Goal: Task Accomplishment & Management: Manage account settings

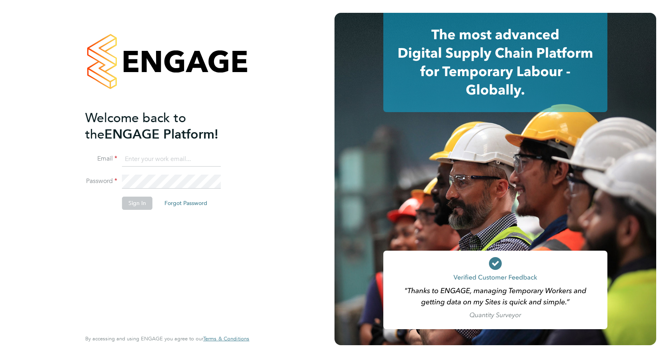
type input "[PERSON_NAME][EMAIL_ADDRESS][PERSON_NAME][DOMAIN_NAME]"
click at [190, 160] on input "[PERSON_NAME][EMAIL_ADDRESS][PERSON_NAME][DOMAIN_NAME]" at bounding box center [171, 159] width 99 height 14
click at [115, 258] on div "Welcome back to the ENGAGE Platform! Email [PERSON_NAME][EMAIL_ADDRESS][PERSON_…" at bounding box center [163, 219] width 156 height 218
click at [141, 200] on button "Sign In" at bounding box center [137, 202] width 30 height 13
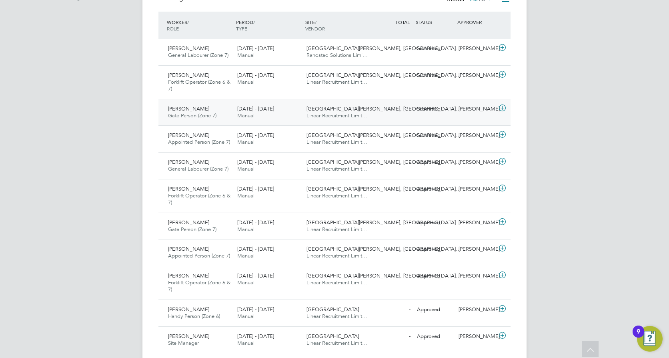
click at [382, 114] on div "- Submitted" at bounding box center [393, 108] width 42 height 13
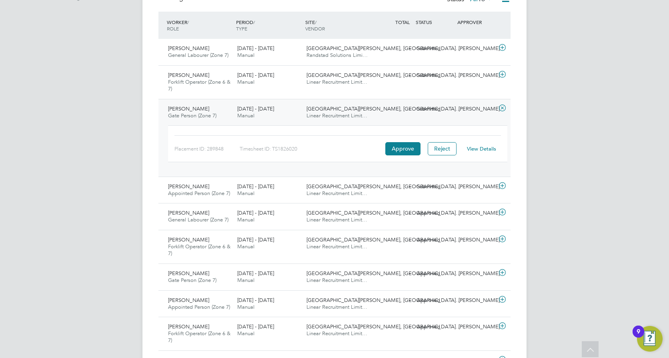
click at [196, 108] on span "[PERSON_NAME]" at bounding box center [188, 108] width 41 height 7
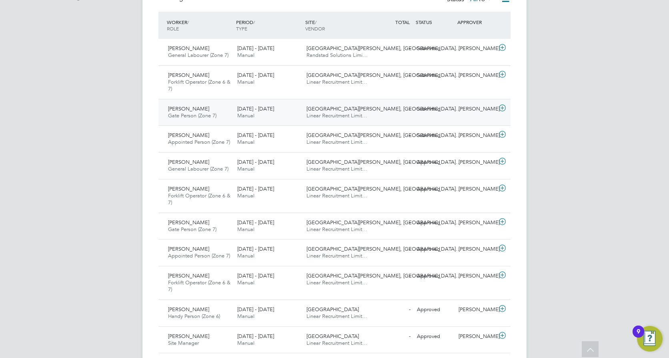
click at [253, 110] on span "[DATE] - [DATE]" at bounding box center [255, 108] width 37 height 7
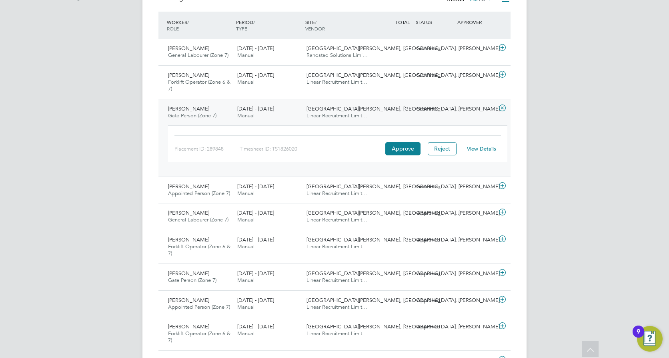
click at [338, 115] on span "Linear Recruitment Limit…" at bounding box center [336, 115] width 61 height 7
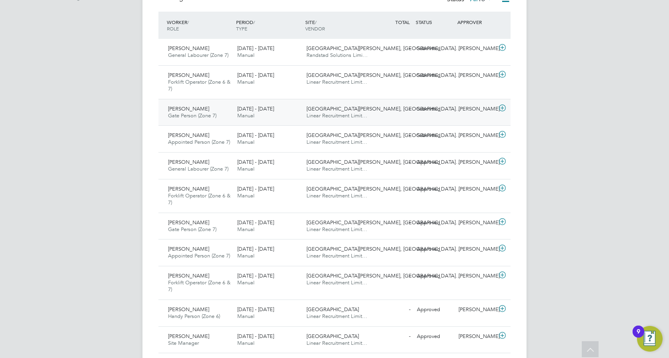
click at [340, 104] on div "King Edwards Park, St.… Linear Recruitment Limit…" at bounding box center [337, 112] width 69 height 20
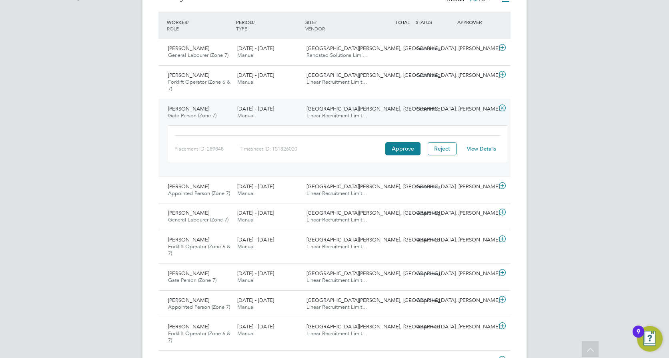
click at [482, 150] on link "View Details" at bounding box center [481, 148] width 29 height 7
click at [377, 107] on div "- Submitted" at bounding box center [393, 108] width 42 height 13
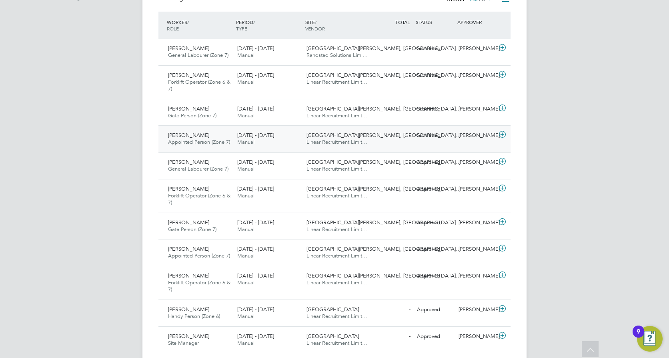
click at [371, 142] on div "King Edwards Park, St.… Linear Recruitment Limit…" at bounding box center [337, 139] width 69 height 20
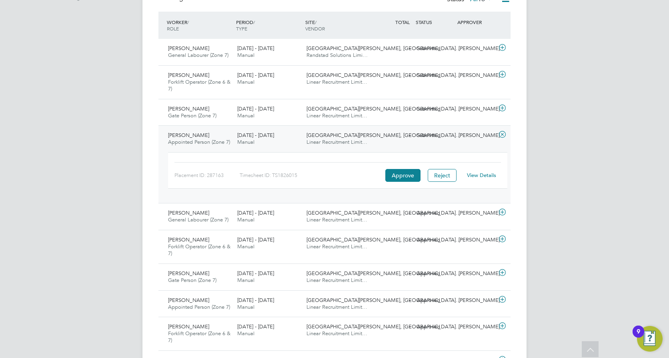
click at [475, 178] on link "View Details" at bounding box center [481, 175] width 29 height 7
click at [372, 81] on div "- Submitted" at bounding box center [393, 75] width 42 height 13
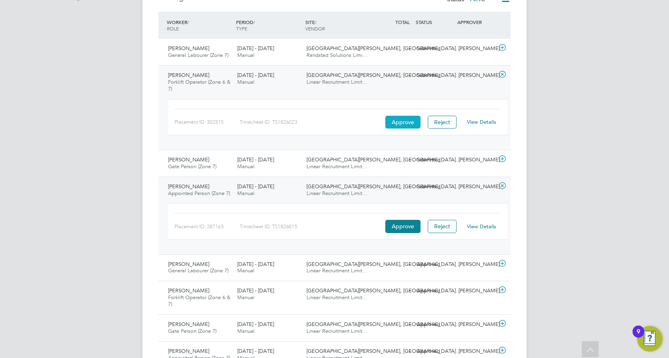
click at [400, 121] on button "Approve" at bounding box center [402, 122] width 35 height 13
click at [372, 190] on div "- Submitted" at bounding box center [393, 186] width 42 height 13
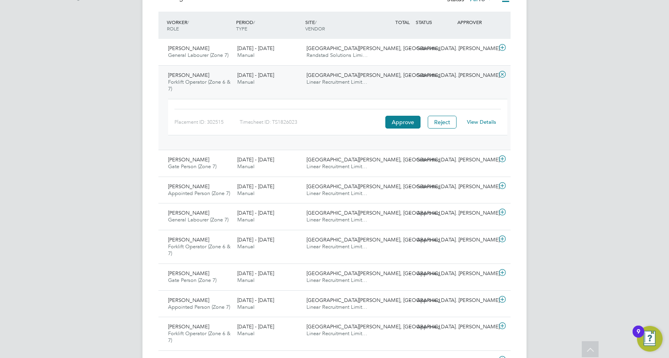
click at [478, 122] on link "View Details" at bounding box center [481, 121] width 29 height 7
click at [375, 55] on div "- Submitted" at bounding box center [393, 48] width 42 height 13
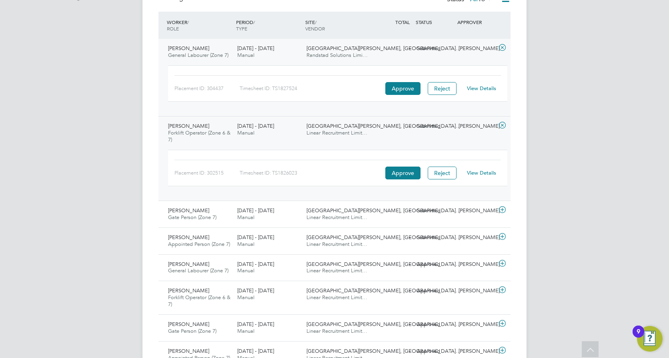
click at [368, 137] on div "King Edwards Park, St.… Linear Recruitment Limit…" at bounding box center [337, 130] width 69 height 20
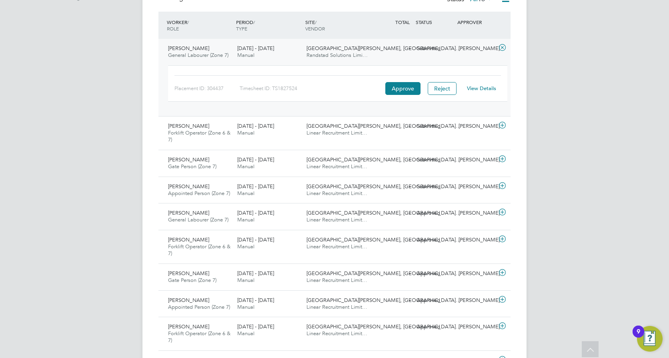
click at [372, 53] on div "King Edwards Park, St.… Randstad Solutions Limi…" at bounding box center [337, 52] width 69 height 20
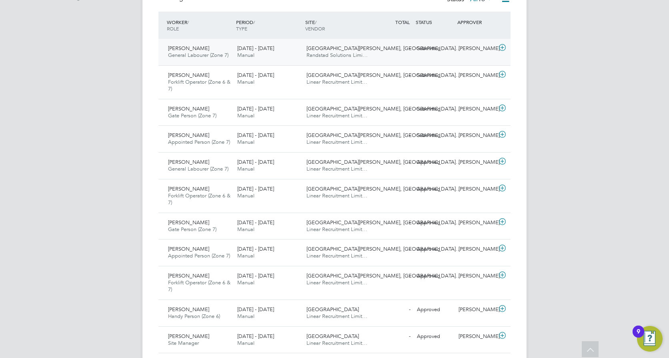
click at [372, 53] on div "King Edwards Park, St.… Randstad Solutions Limi…" at bounding box center [337, 52] width 69 height 20
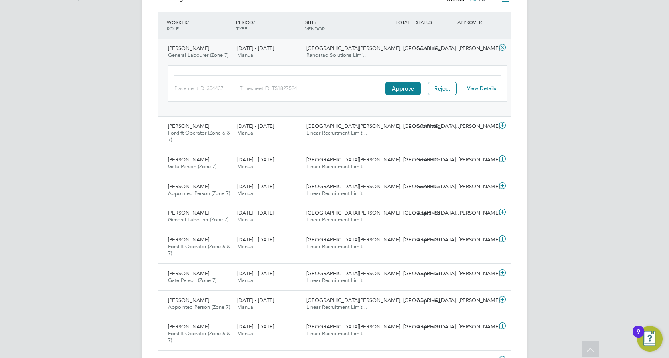
click at [483, 90] on link "View Details" at bounding box center [481, 88] width 29 height 7
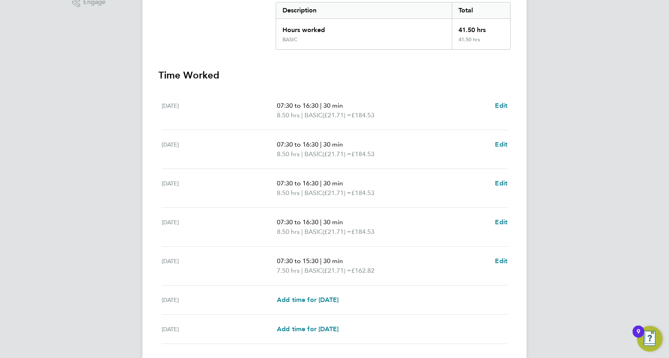
scroll to position [227, 0]
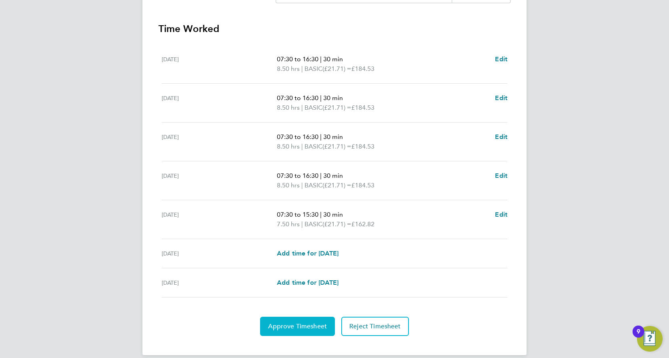
click at [294, 322] on span "Approve Timesheet" at bounding box center [297, 326] width 59 height 8
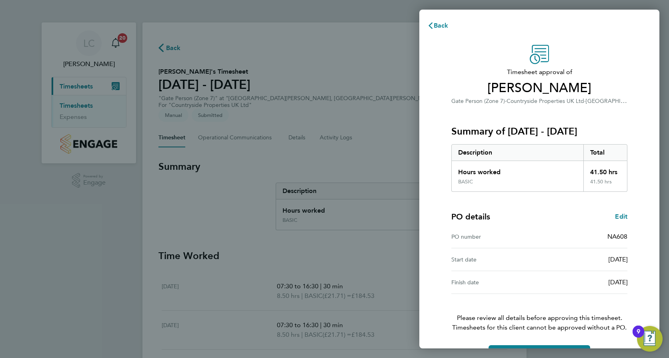
scroll to position [26, 0]
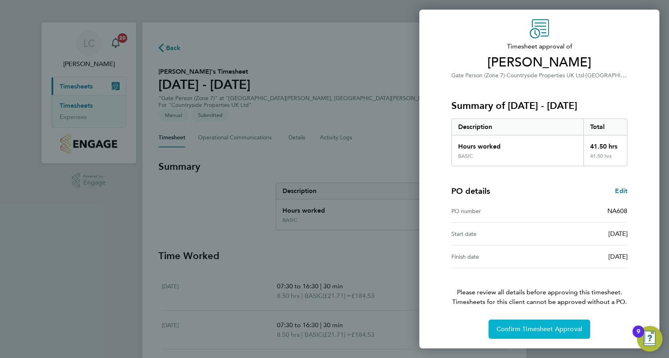
click at [525, 335] on button "Confirm Timesheet Approval" at bounding box center [539, 328] width 102 height 19
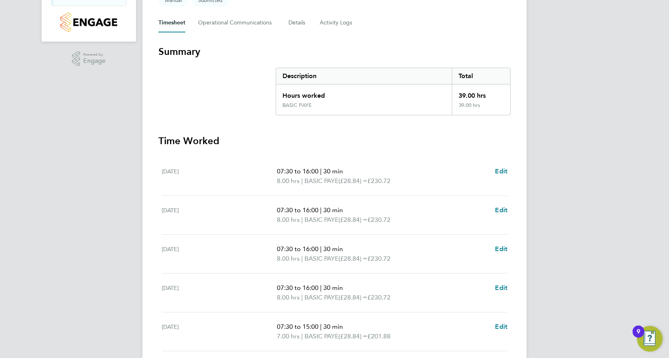
scroll to position [227, 0]
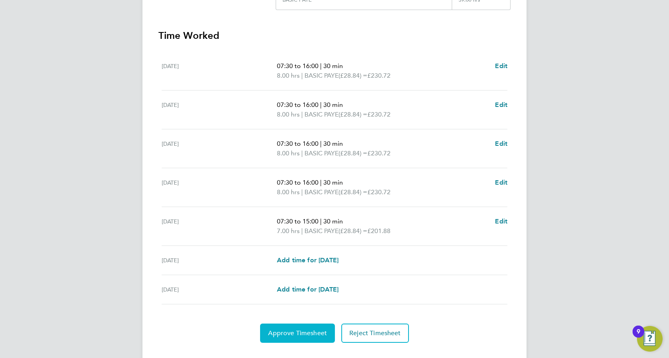
click at [304, 329] on span "Approve Timesheet" at bounding box center [297, 333] width 59 height 8
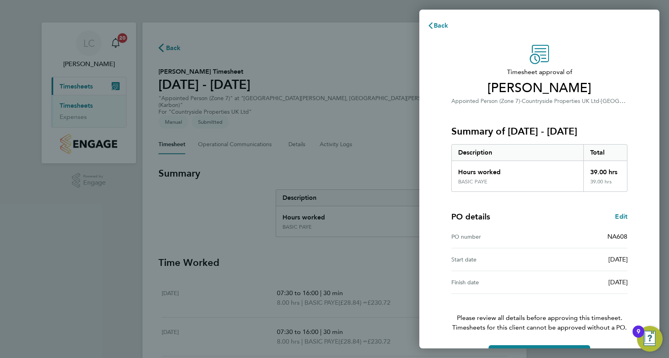
scroll to position [26, 0]
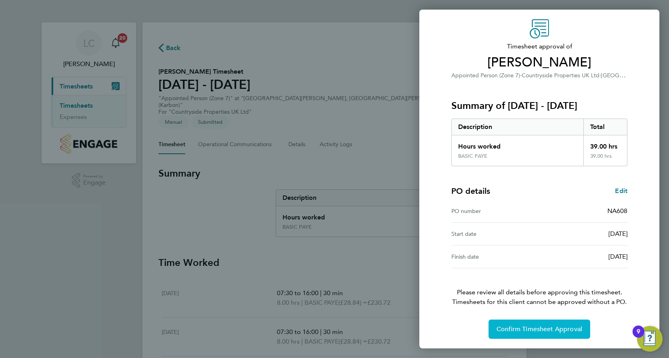
click at [536, 335] on button "Confirm Timesheet Approval" at bounding box center [539, 328] width 102 height 19
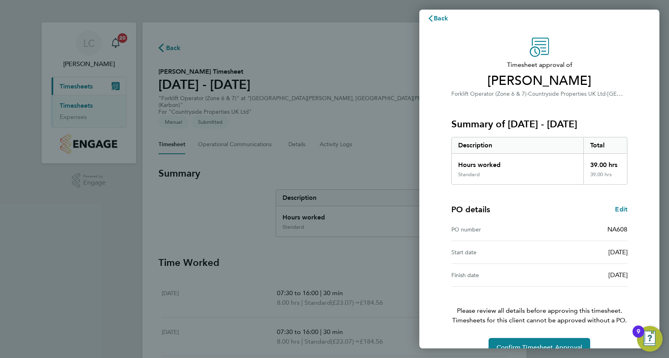
scroll to position [9, 0]
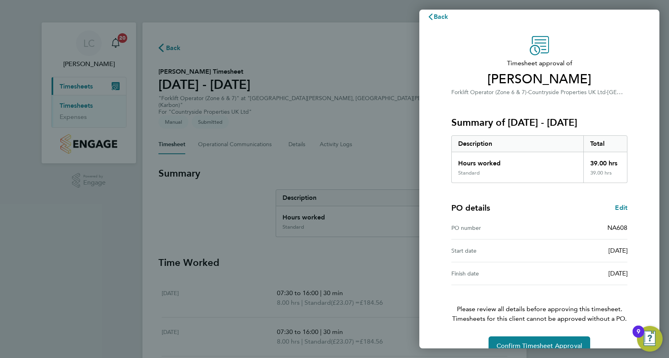
click at [292, 237] on div "Back Timesheet approval of [PERSON_NAME] Forklift Operator (Zone 6 & 7) · Count…" at bounding box center [334, 179] width 669 height 358
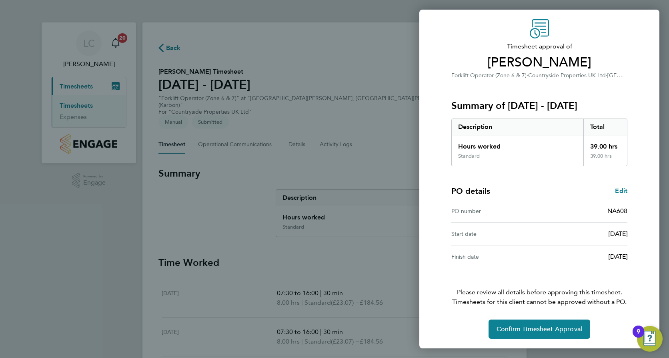
click at [372, 269] on div "Back Timesheet approval of Shane Henderson Forklift Operator (Zone 6 & 7) · Cou…" at bounding box center [334, 179] width 669 height 358
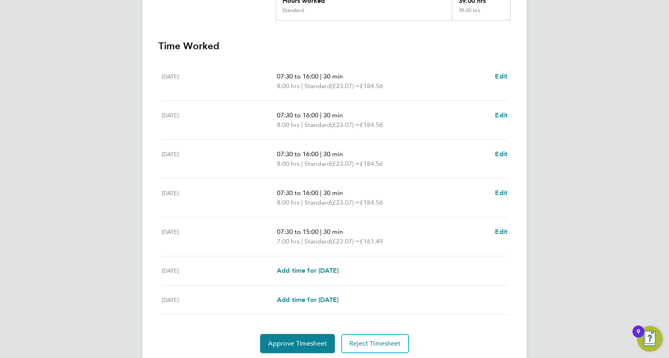
scroll to position [218, 0]
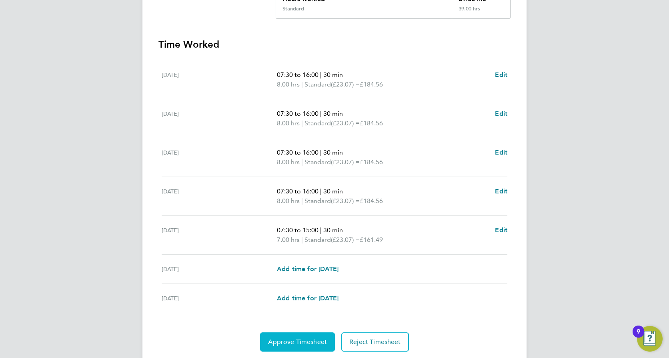
click at [294, 338] on span "Approve Timesheet" at bounding box center [297, 342] width 59 height 8
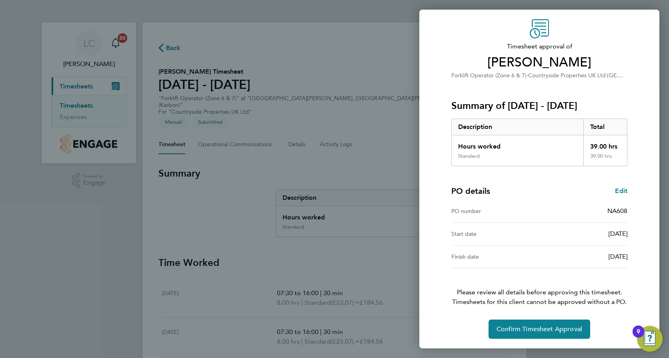
scroll to position [26, 0]
click at [549, 330] on span "Confirm Timesheet Approval" at bounding box center [539, 329] width 86 height 8
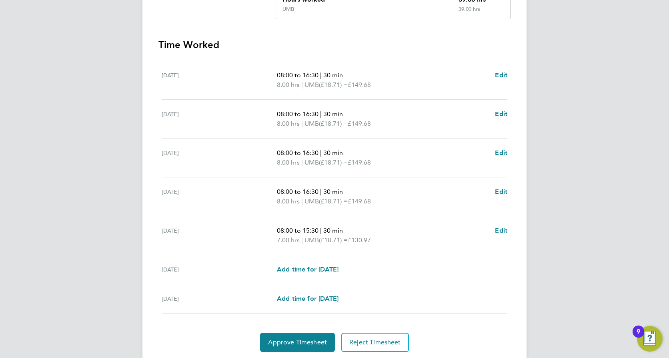
scroll to position [218, 0]
click at [306, 332] on button "Approve Timesheet" at bounding box center [297, 341] width 75 height 19
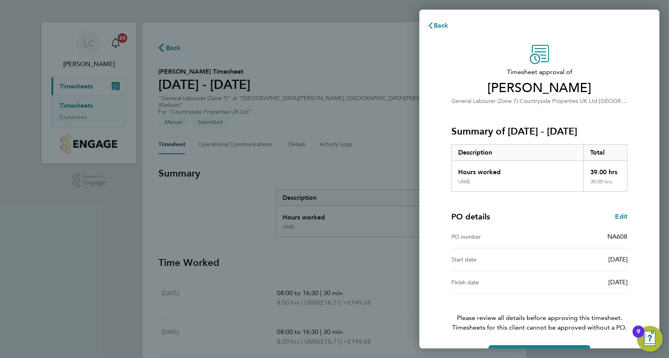
scroll to position [26, 0]
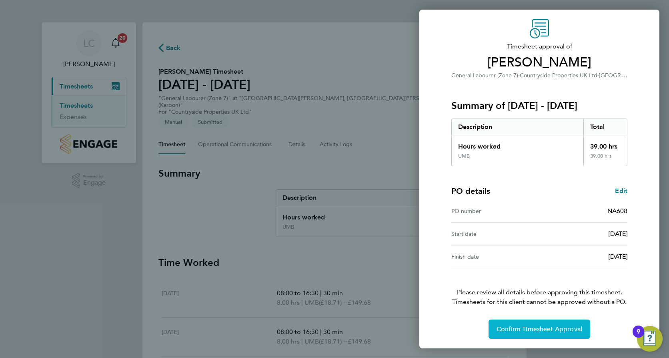
click at [538, 328] on span "Confirm Timesheet Approval" at bounding box center [539, 329] width 86 height 8
